Goal: Task Accomplishment & Management: Use online tool/utility

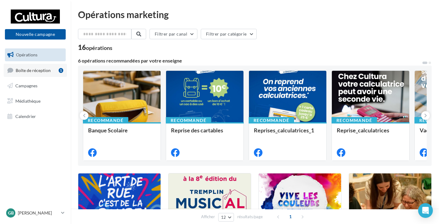
click at [38, 70] on span "Boîte de réception" at bounding box center [33, 70] width 35 height 5
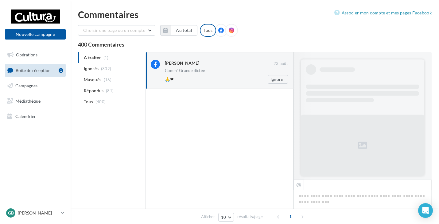
click at [209, 77] on div "🙏❤" at bounding box center [206, 79] width 83 height 6
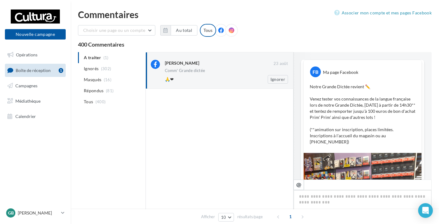
scroll to position [180, 0]
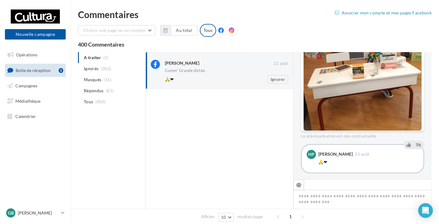
click at [196, 80] on div "🙏❤" at bounding box center [206, 79] width 83 height 6
click at [406, 143] on icon at bounding box center [408, 145] width 4 height 4
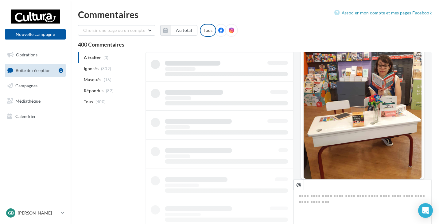
scroll to position [118, 0]
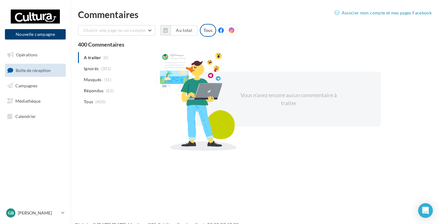
click at [39, 34] on button "Nouvelle campagne" at bounding box center [35, 34] width 61 height 10
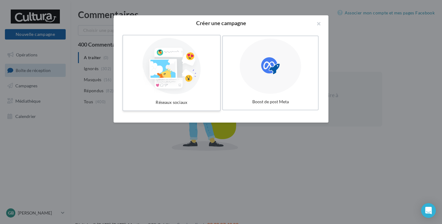
click at [196, 102] on div "Réseaux sociaux" at bounding box center [172, 102] width 92 height 11
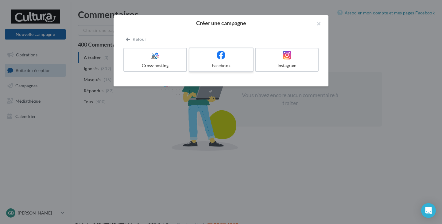
click at [231, 59] on div at bounding box center [221, 56] width 58 height 10
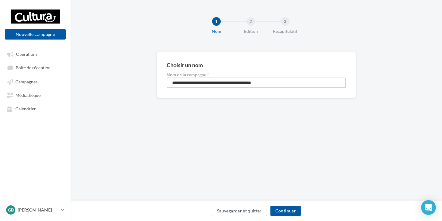
click at [218, 82] on input "**********" at bounding box center [256, 83] width 179 height 10
type input "**********"
click at [290, 207] on button "Continuer" at bounding box center [285, 211] width 30 height 10
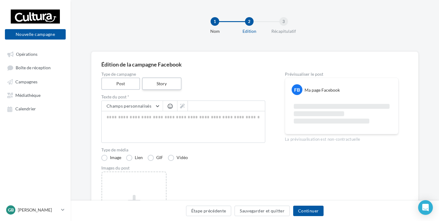
click at [167, 79] on label "Story" at bounding box center [161, 84] width 39 height 13
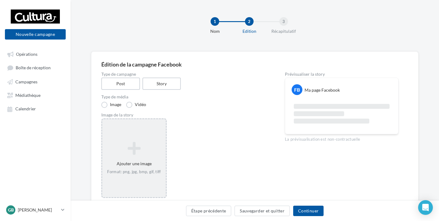
click at [150, 142] on icon at bounding box center [134, 148] width 59 height 15
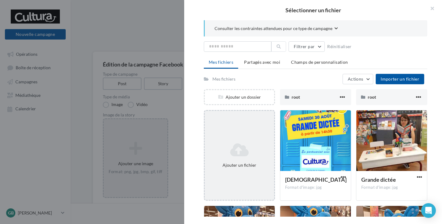
click at [233, 127] on div "Ajouter un fichier" at bounding box center [239, 155] width 71 height 91
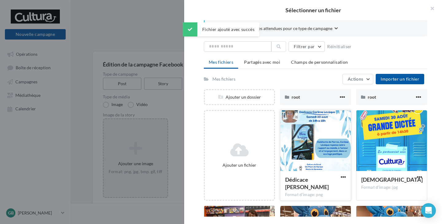
click at [306, 168] on div at bounding box center [315, 141] width 71 height 61
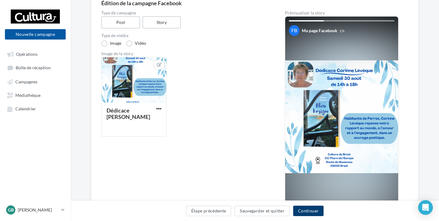
click at [311, 210] on button "Continuer" at bounding box center [308, 211] width 30 height 10
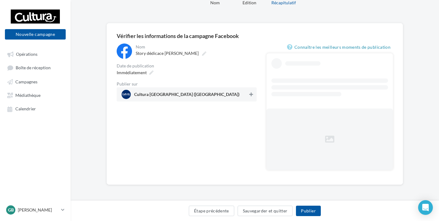
click at [250, 92] on icon at bounding box center [251, 94] width 4 height 4
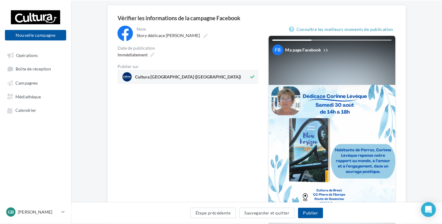
scroll to position [61, 0]
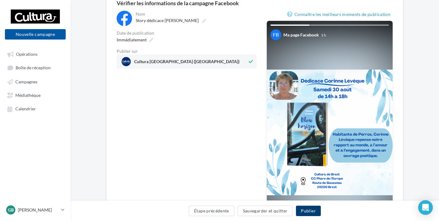
click at [317, 212] on button "Publier" at bounding box center [308, 211] width 25 height 10
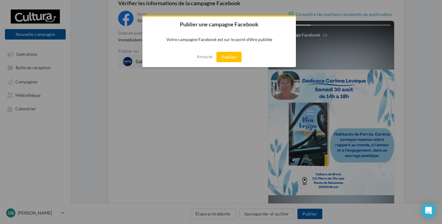
click at [231, 51] on div "Annuler Publier" at bounding box center [218, 57] width 153 height 20
click at [232, 58] on button "Publier" at bounding box center [228, 57] width 25 height 10
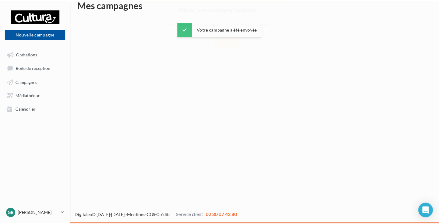
scroll to position [10, 0]
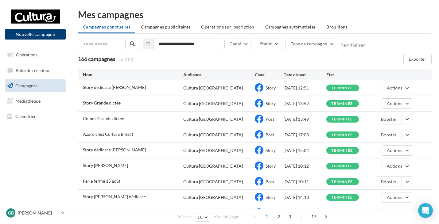
click at [47, 36] on button "Nouvelle campagne" at bounding box center [35, 34] width 61 height 10
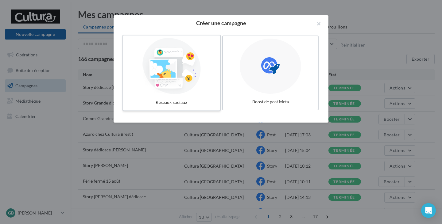
click at [183, 97] on div "Réseaux sociaux" at bounding box center [172, 102] width 92 height 11
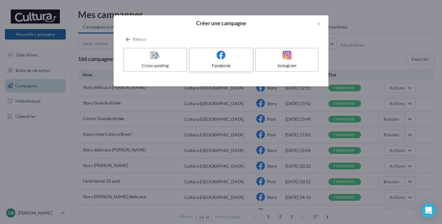
click at [228, 58] on div at bounding box center [221, 56] width 58 height 10
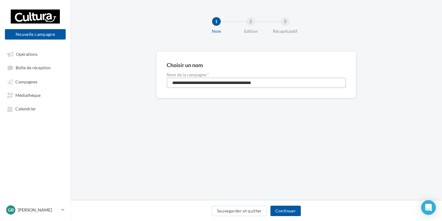
click at [209, 85] on input "**********" at bounding box center [256, 83] width 179 height 10
type input "**********"
click at [288, 216] on button "Continuer" at bounding box center [285, 211] width 30 height 10
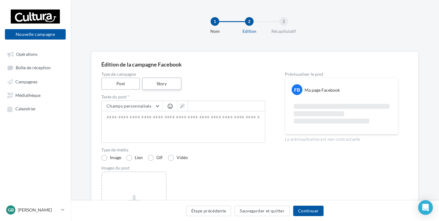
click at [157, 84] on label "Story" at bounding box center [161, 84] width 39 height 13
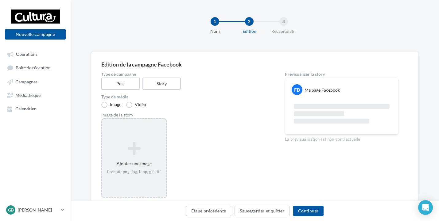
click at [137, 166] on div "Ajouter une image Format: png, jpg, bmp, gif, tiff" at bounding box center [134, 158] width 64 height 39
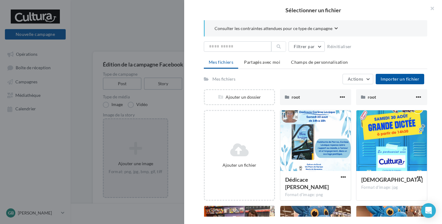
drag, startPoint x: 433, startPoint y: 136, endPoint x: 428, endPoint y: 135, distance: 5.6
click at [433, 136] on div "Consulter les contraintes attendues pour ce type de campagne Filtrer par Réinit…" at bounding box center [315, 118] width 263 height 197
click at [407, 130] on div at bounding box center [391, 141] width 71 height 61
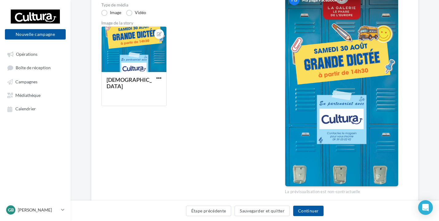
scroll to position [61, 0]
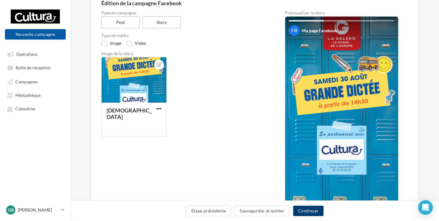
click at [307, 207] on button "Continuer" at bounding box center [308, 211] width 30 height 10
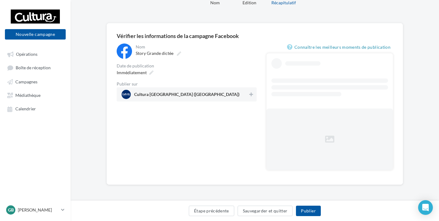
click at [250, 90] on div "Cultura Brest (Brest)" at bounding box center [187, 94] width 140 height 14
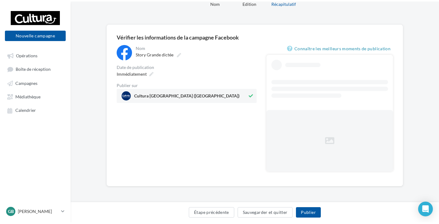
scroll to position [0, 0]
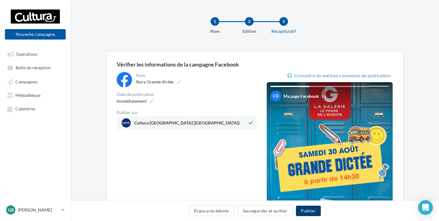
click at [310, 208] on button "Publier" at bounding box center [308, 211] width 25 height 10
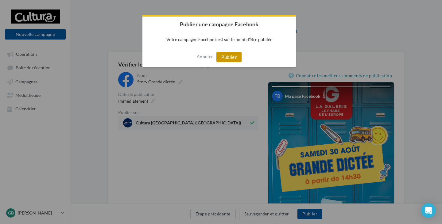
click at [223, 57] on button "Publier" at bounding box center [228, 57] width 25 height 10
